Goal: Check status: Check status

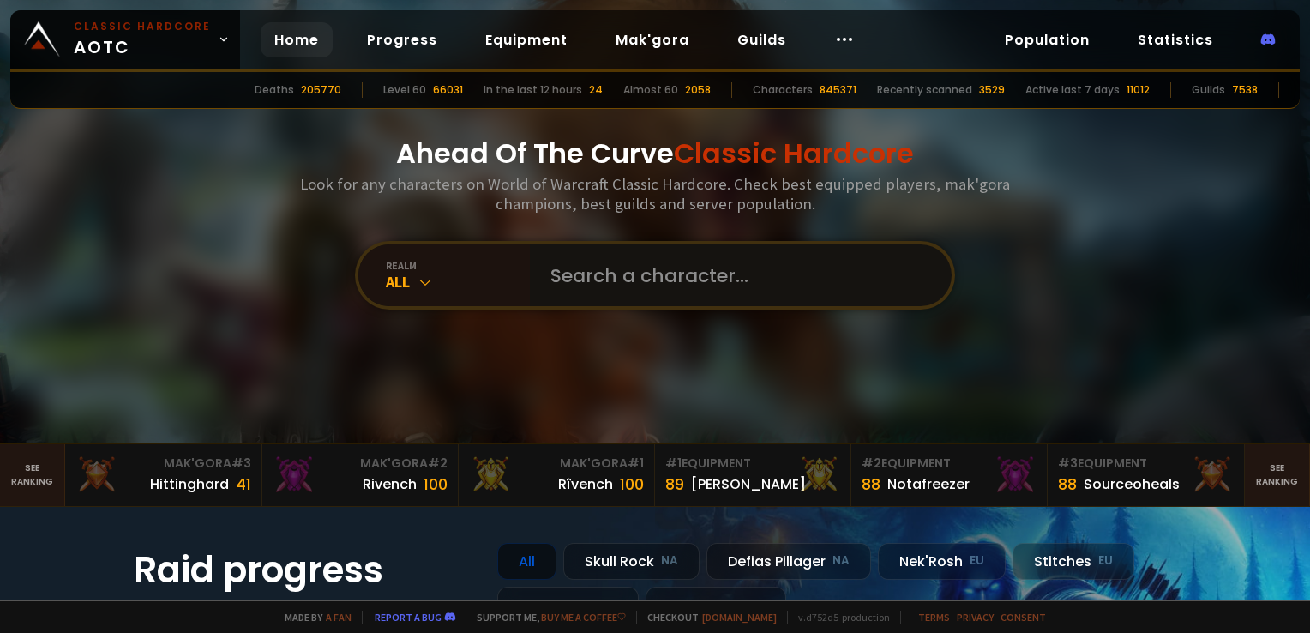
click at [642, 266] on input "text" at bounding box center [735, 275] width 391 height 62
type input "muhtiger"
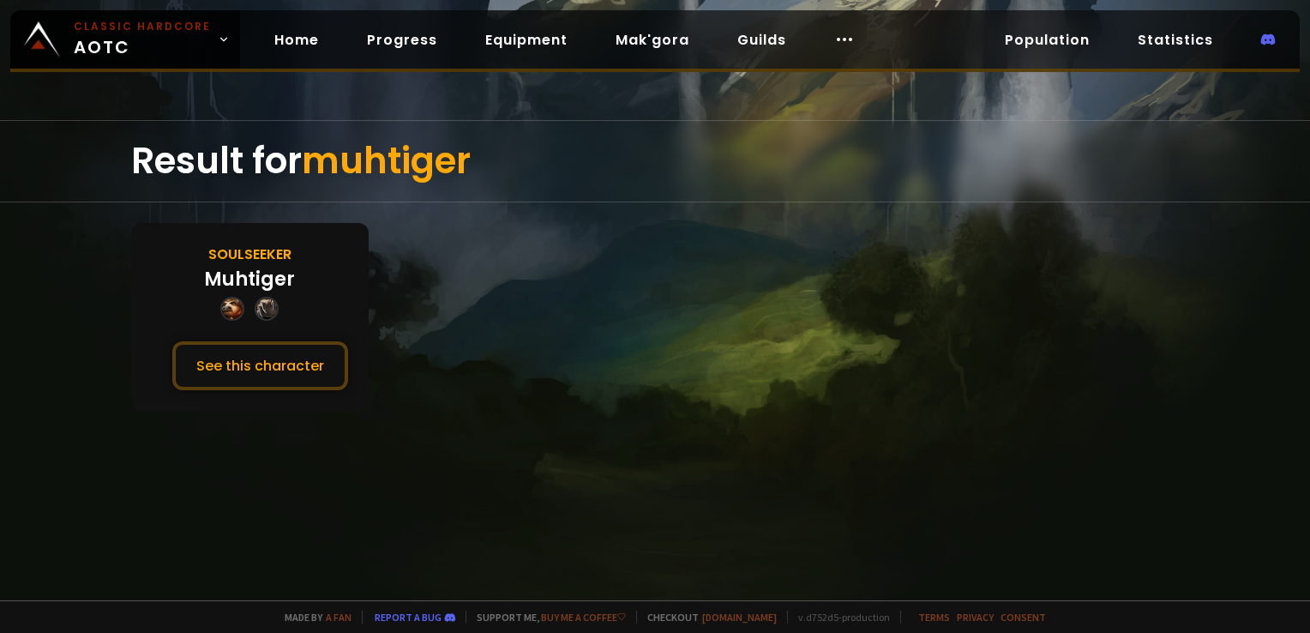
click at [348, 365] on div "Soulseeker Muhtiger See this character" at bounding box center [249, 317] width 237 height 188
click at [325, 369] on button "See this character" at bounding box center [260, 365] width 176 height 49
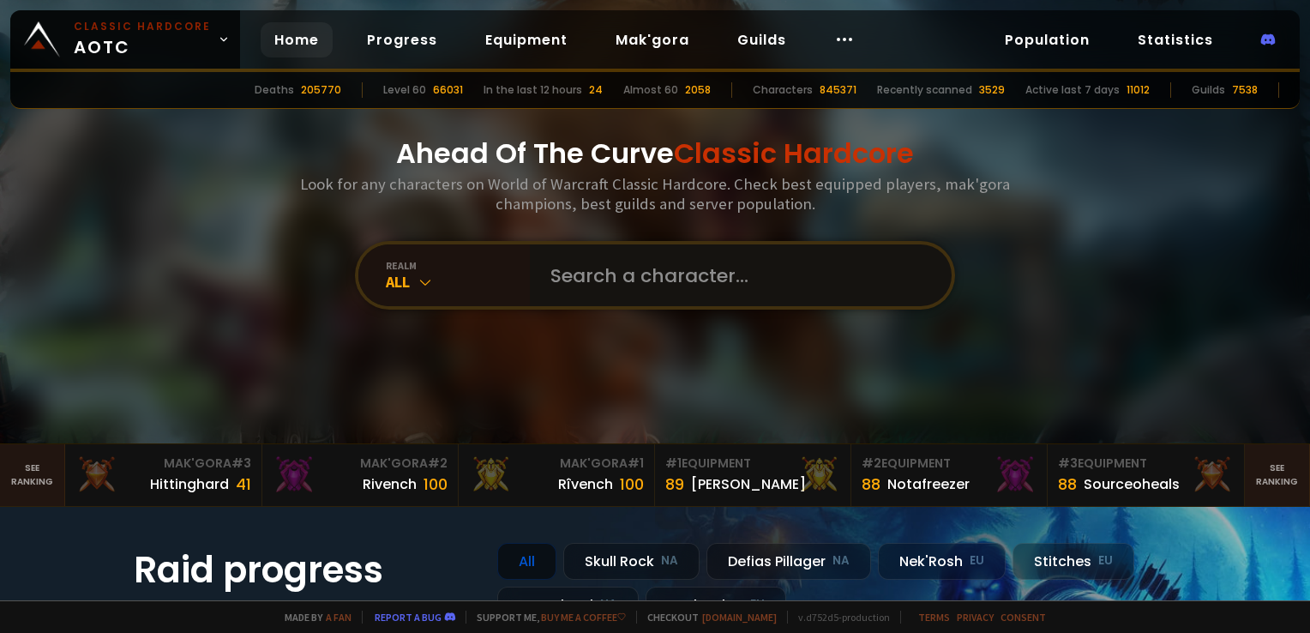
click at [552, 274] on input "text" at bounding box center [735, 275] width 391 height 62
type input "beewood"
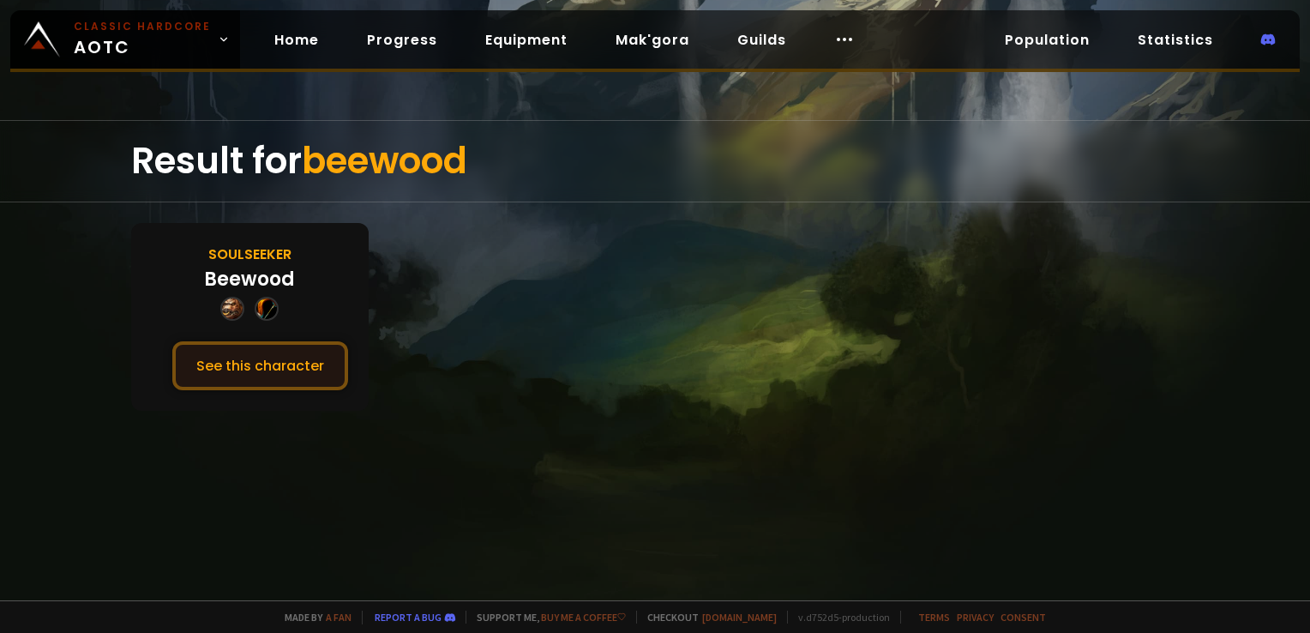
click at [288, 352] on button "See this character" at bounding box center [260, 365] width 176 height 49
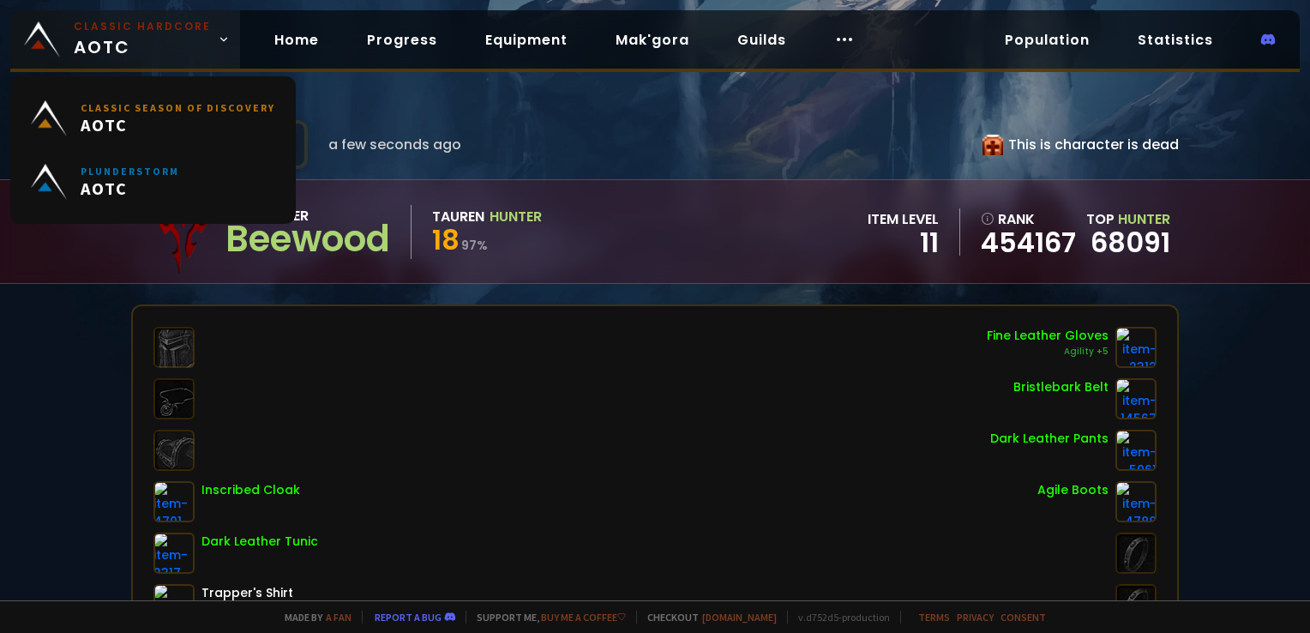
drag, startPoint x: 145, startPoint y: 33, endPoint x: 168, endPoint y: 32, distance: 23.2
click at [145, 33] on small "Classic Hardcore" at bounding box center [142, 26] width 137 height 15
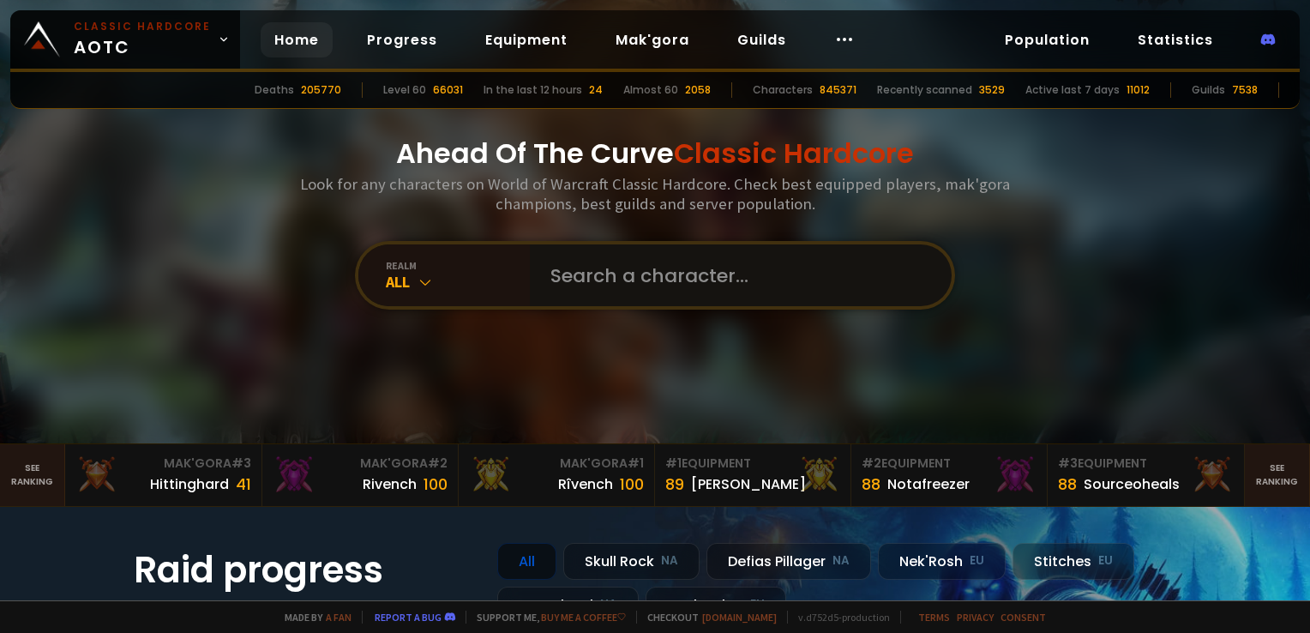
click at [593, 268] on input "text" at bounding box center [735, 275] width 391 height 62
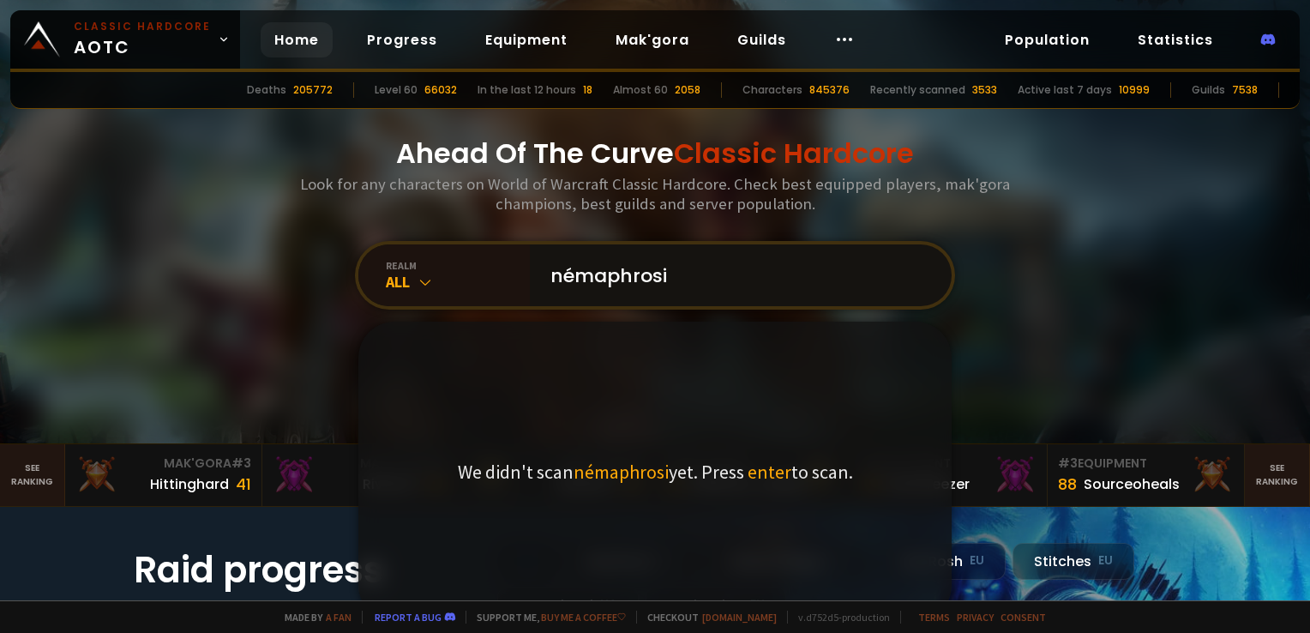
type input "némaphrosis"
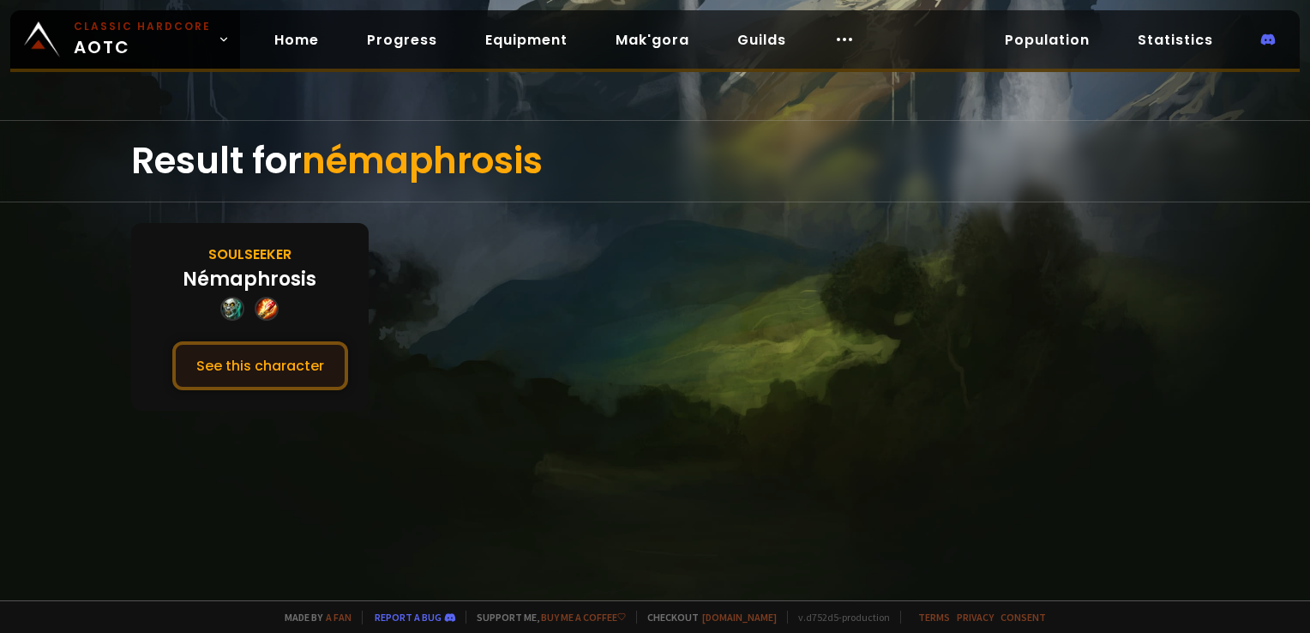
click at [281, 367] on button "See this character" at bounding box center [260, 365] width 176 height 49
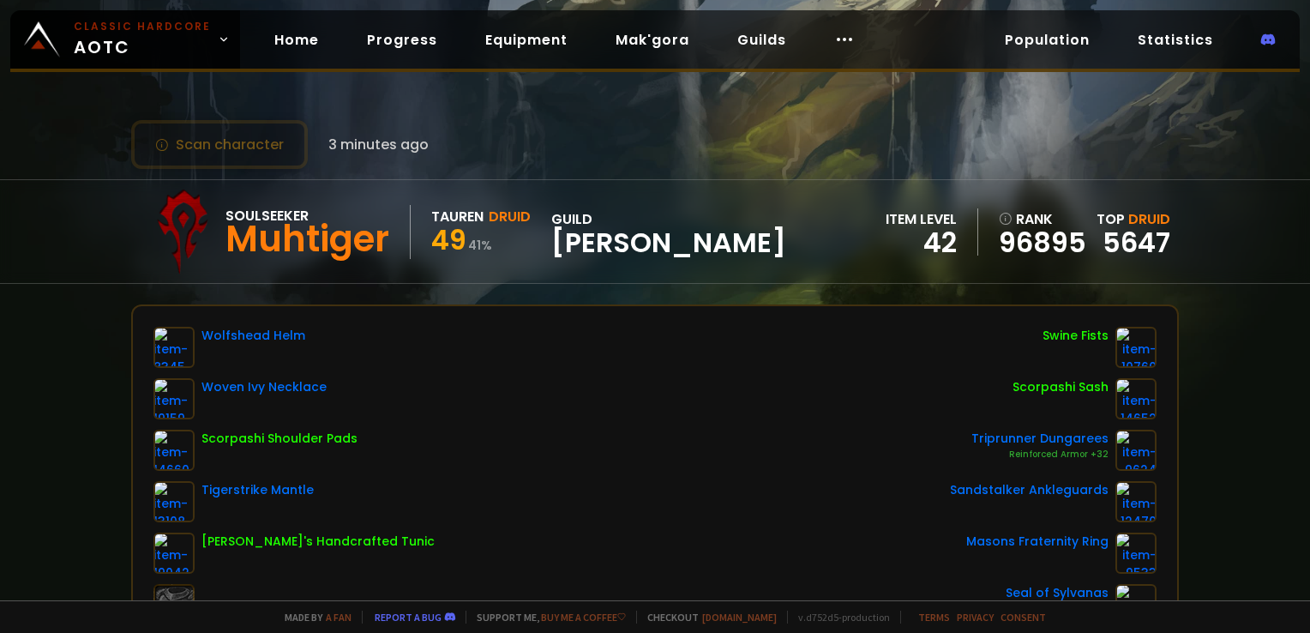
click at [463, 111] on div "Scan character 3 minutes ago Soulseeker Muhtiger Tauren Druid 49 41 % guild Min…" at bounding box center [655, 300] width 1310 height 600
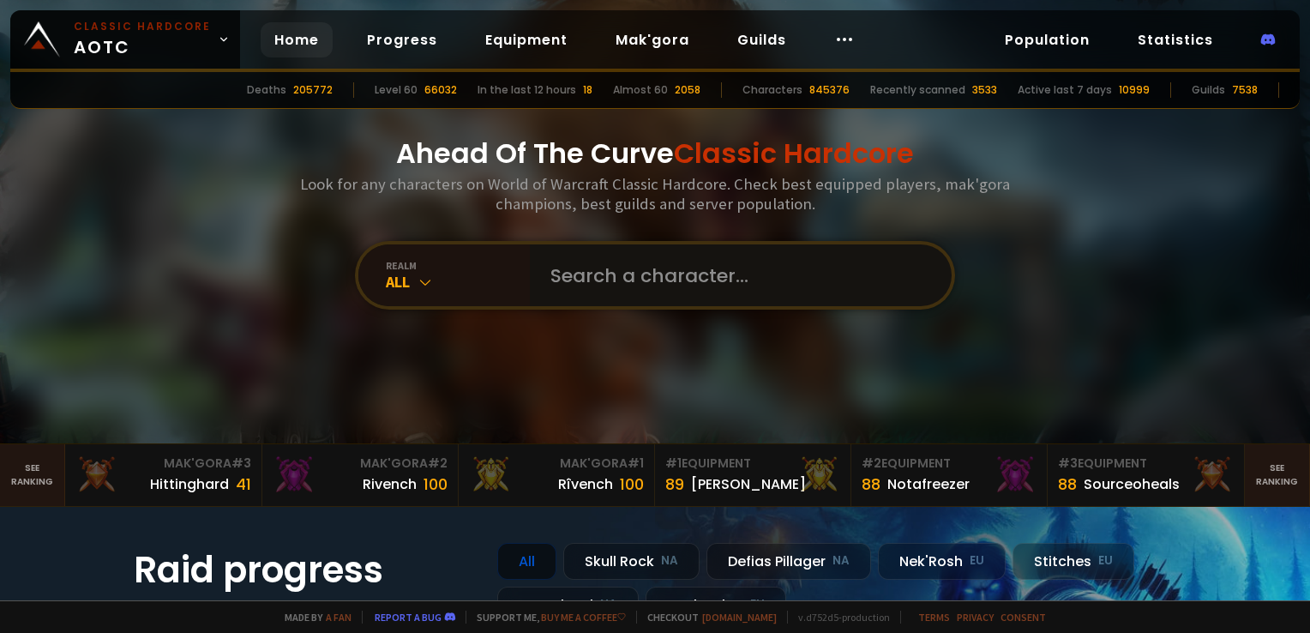
click at [550, 276] on input "text" at bounding box center [735, 275] width 391 height 62
type input "gac"
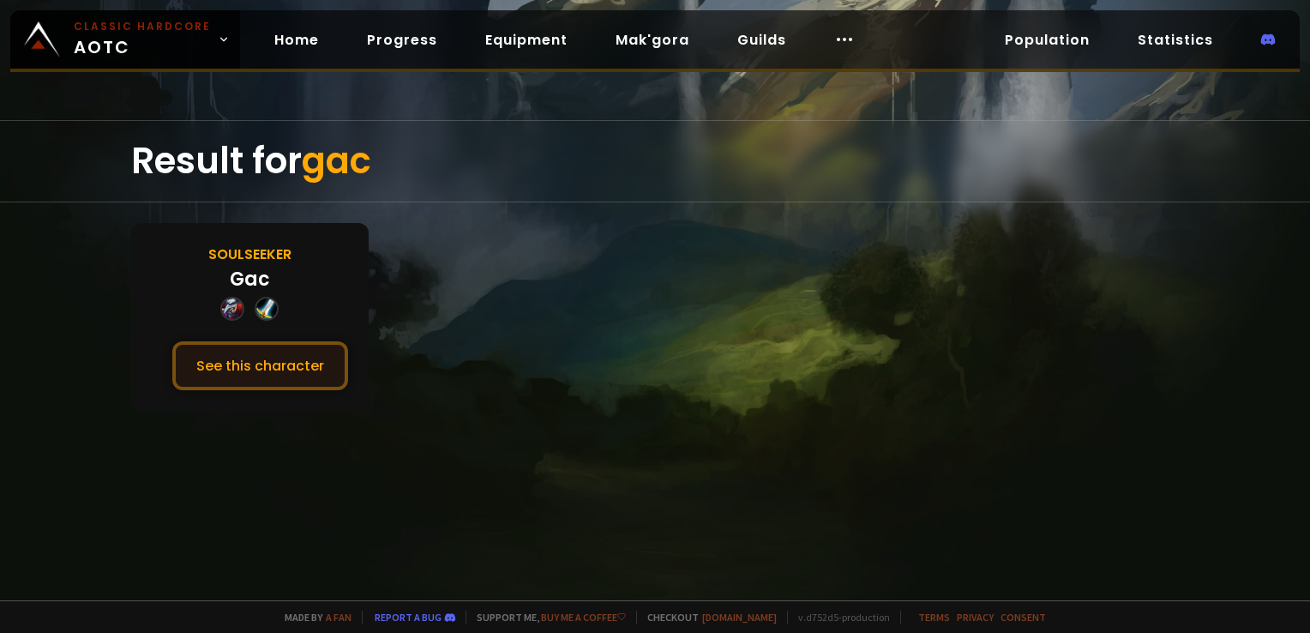
drag, startPoint x: 276, startPoint y: 364, endPoint x: 290, endPoint y: 371, distance: 15.3
click at [277, 364] on button "See this character" at bounding box center [260, 365] width 176 height 49
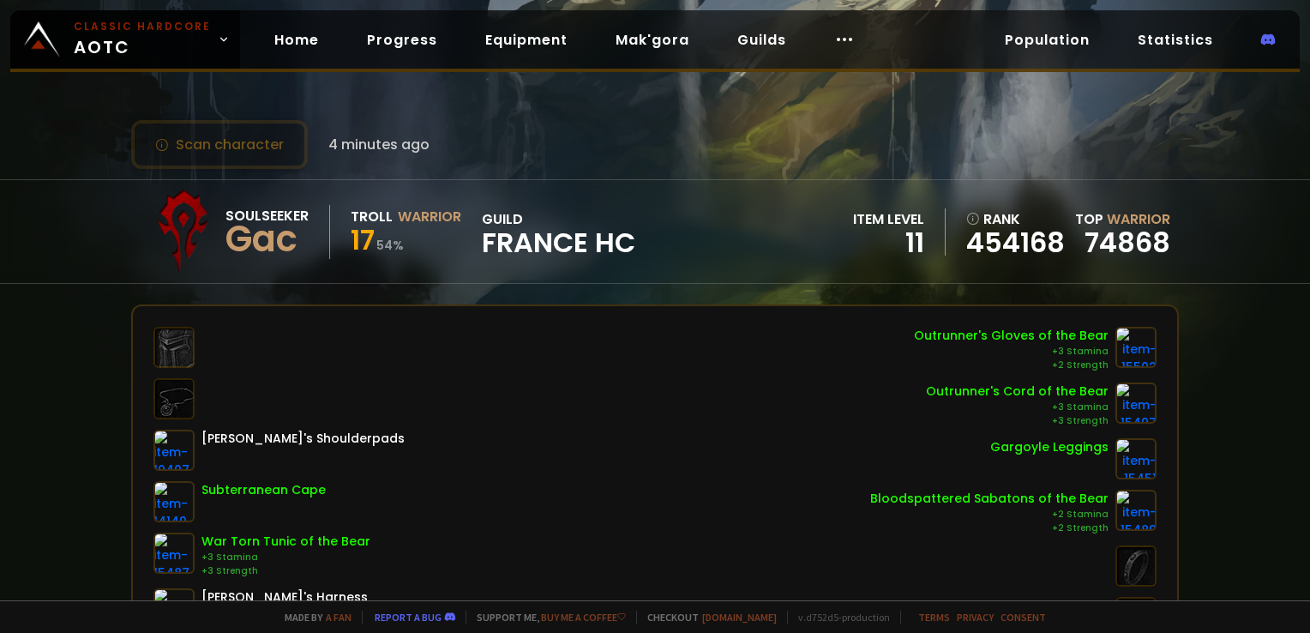
drag, startPoint x: 573, startPoint y: 131, endPoint x: 567, endPoint y: 93, distance: 39.0
click at [573, 131] on div "Scan character 4 minutes ago" at bounding box center [654, 144] width 1047 height 49
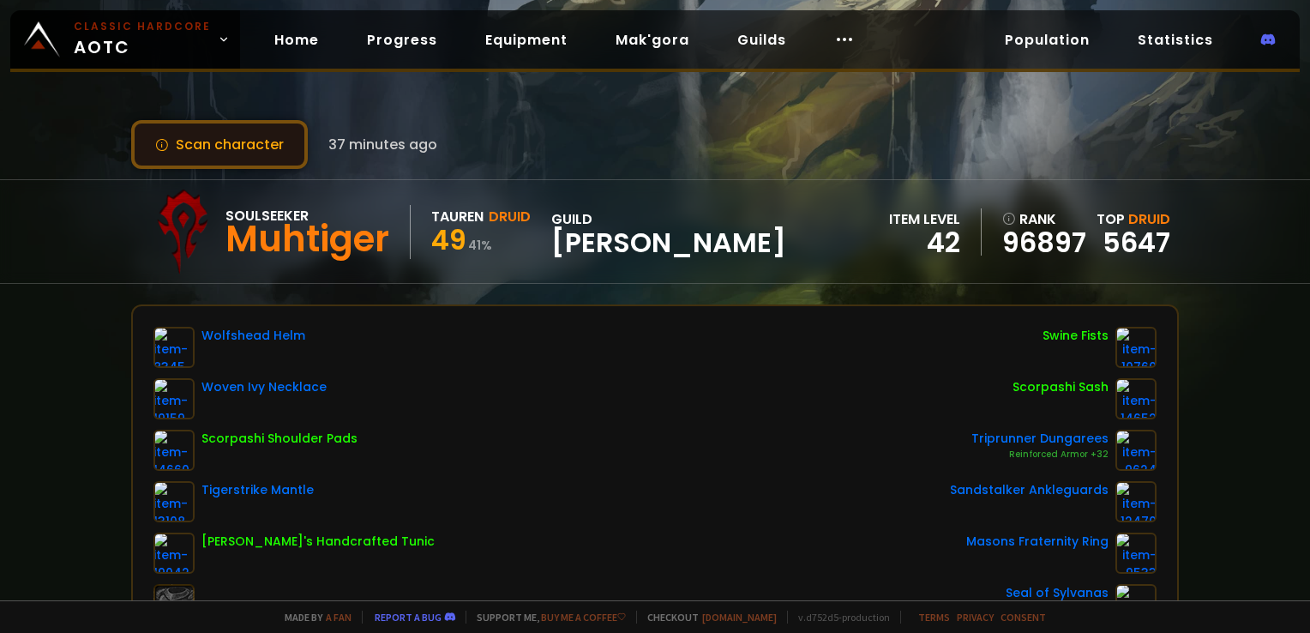
click at [257, 159] on button "Scan character" at bounding box center [219, 144] width 177 height 49
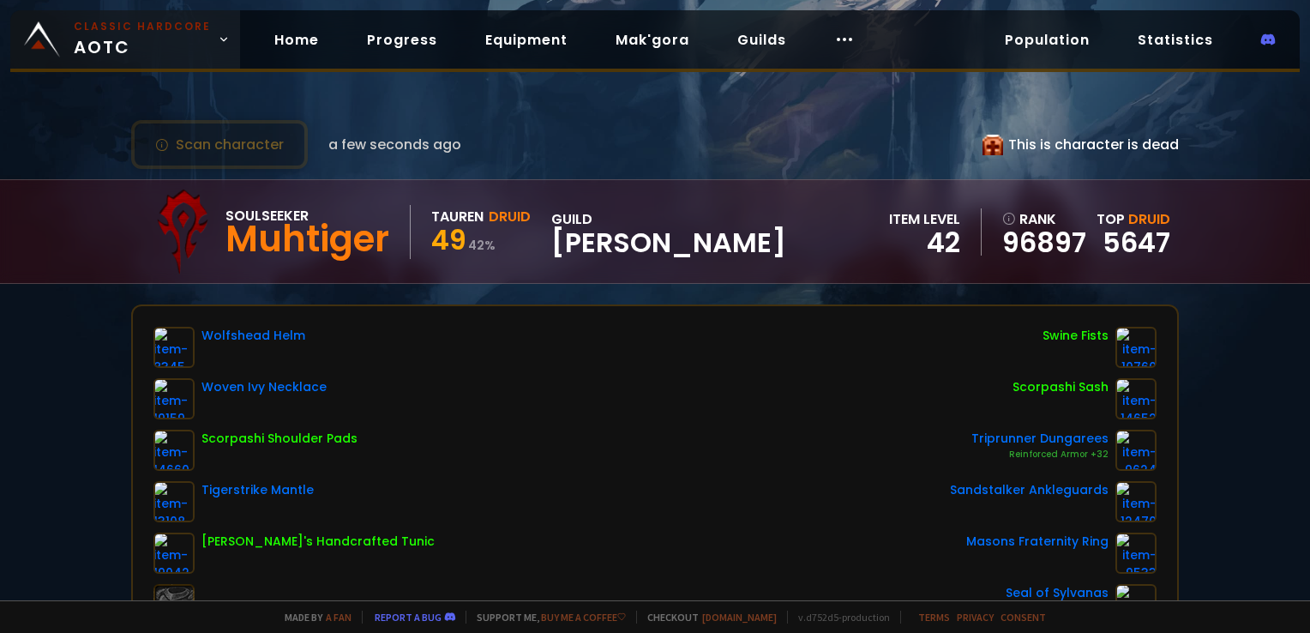
click at [115, 16] on link "Classic Hardcore AOTC" at bounding box center [125, 39] width 230 height 58
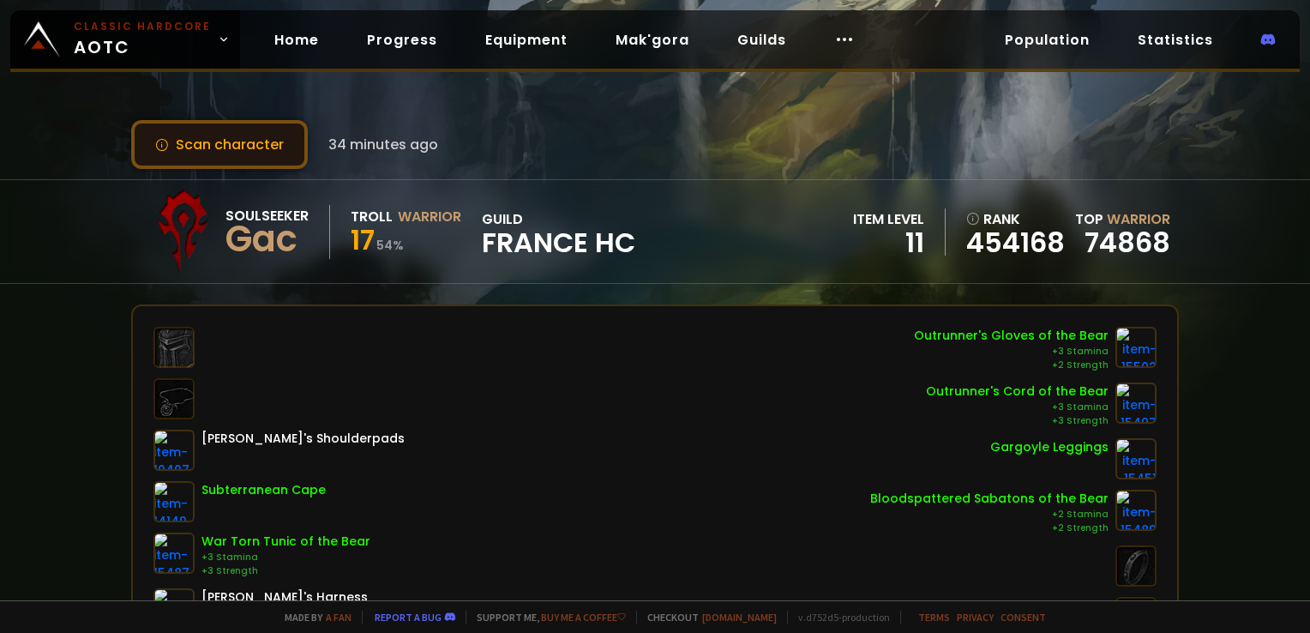
click at [229, 129] on button "Scan character" at bounding box center [219, 144] width 177 height 49
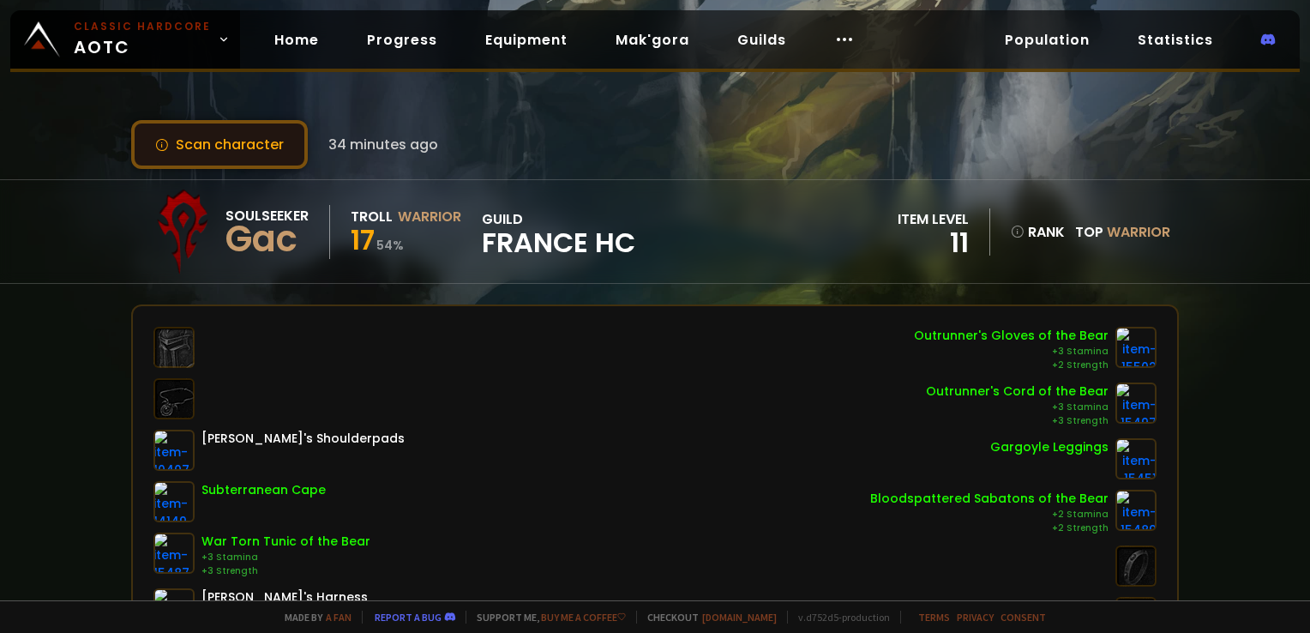
click at [221, 135] on button "Scan character" at bounding box center [219, 144] width 177 height 49
click at [191, 160] on button "Scan character" at bounding box center [219, 144] width 177 height 49
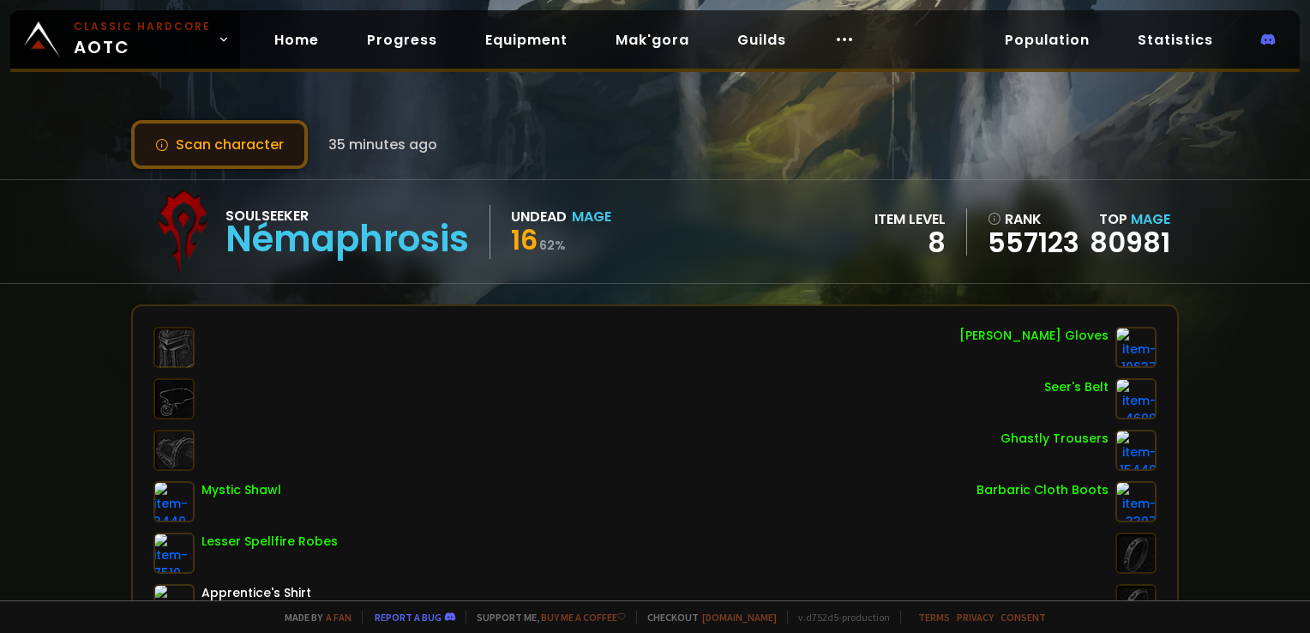
click at [232, 127] on button "Scan character" at bounding box center [219, 144] width 177 height 49
